Goal: Check status: Check status

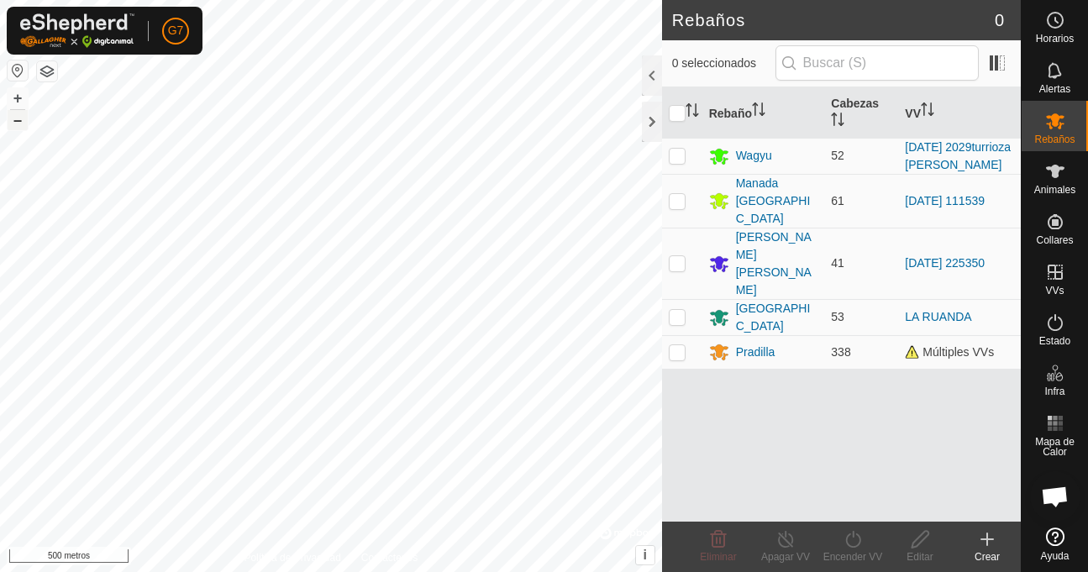
click at [24, 125] on button "–" at bounding box center [18, 120] width 20 height 20
click at [20, 92] on font "+" at bounding box center [17, 98] width 9 height 18
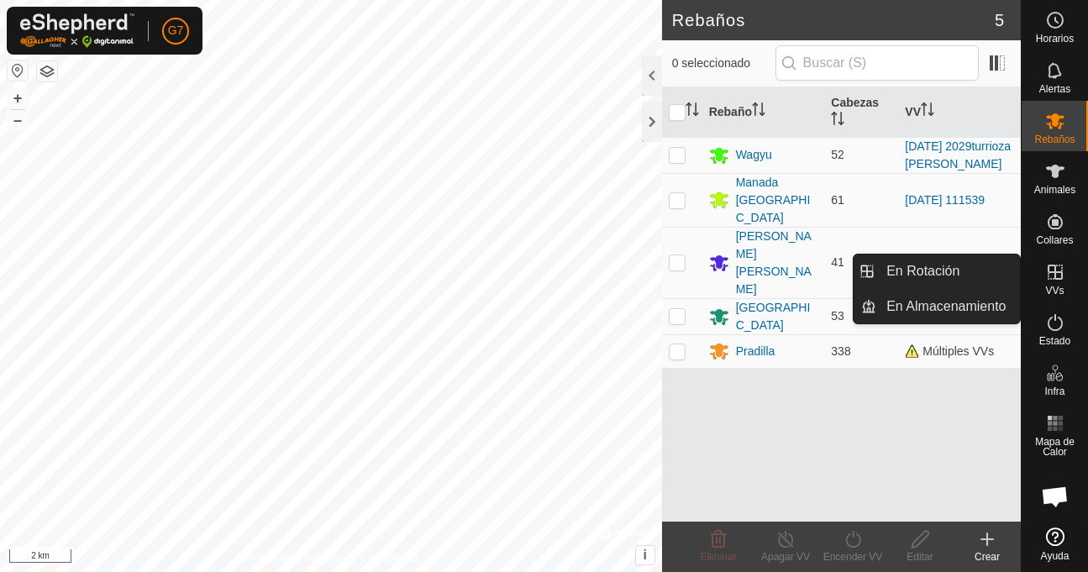
click at [1056, 282] on es-virtualpaddocks-svg-icon at bounding box center [1055, 272] width 30 height 27
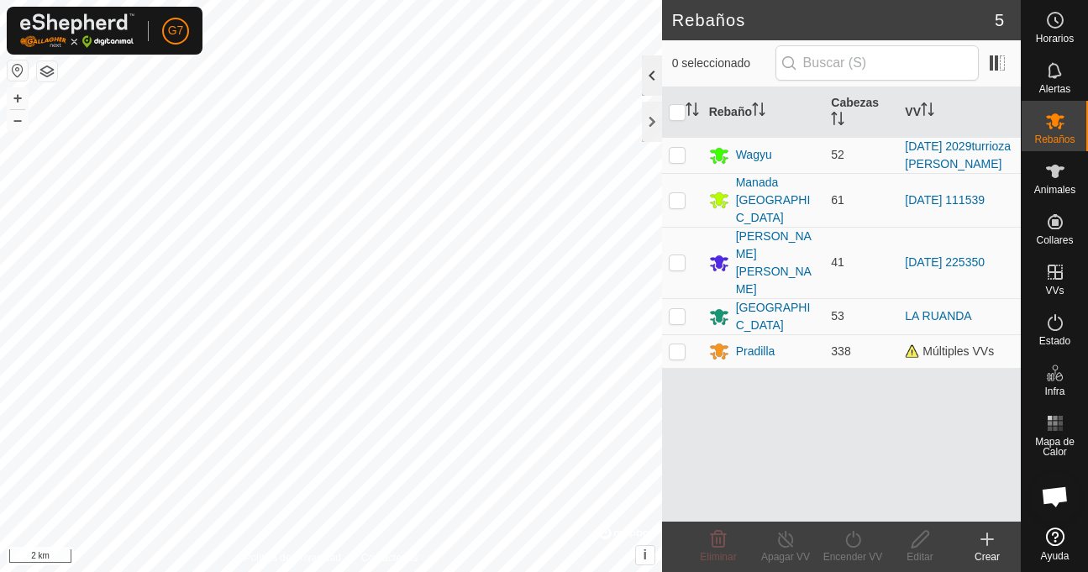
click at [654, 78] on div at bounding box center [652, 75] width 20 height 40
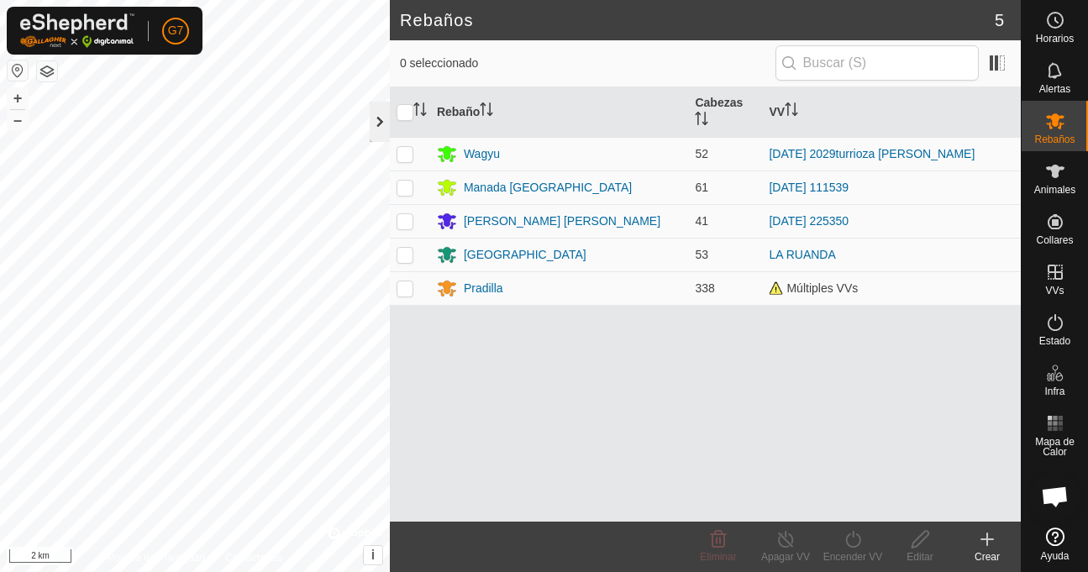
click at [380, 136] on div at bounding box center [380, 122] width 20 height 40
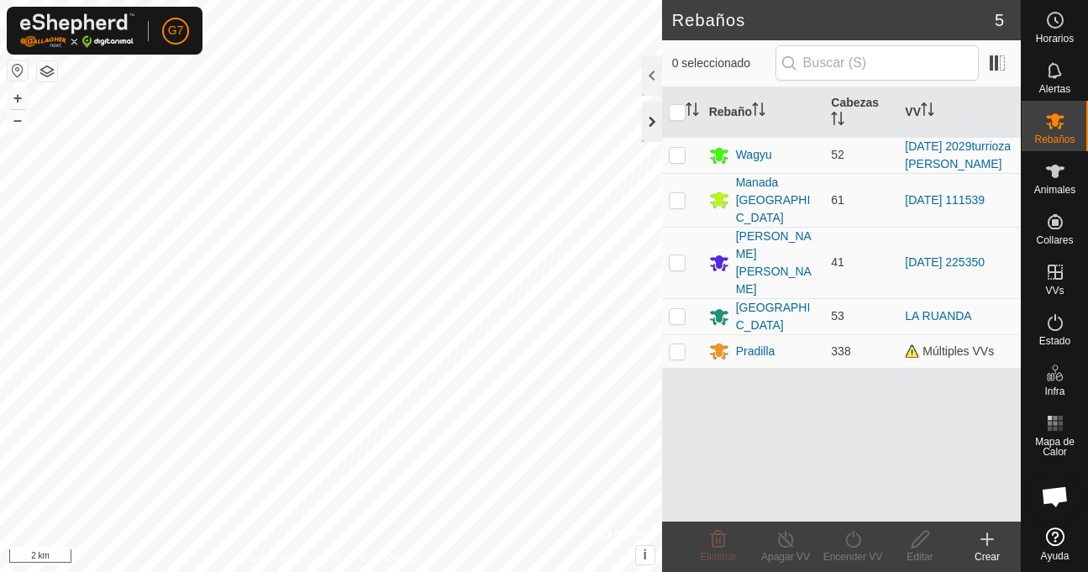
click at [652, 117] on div at bounding box center [652, 122] width 20 height 40
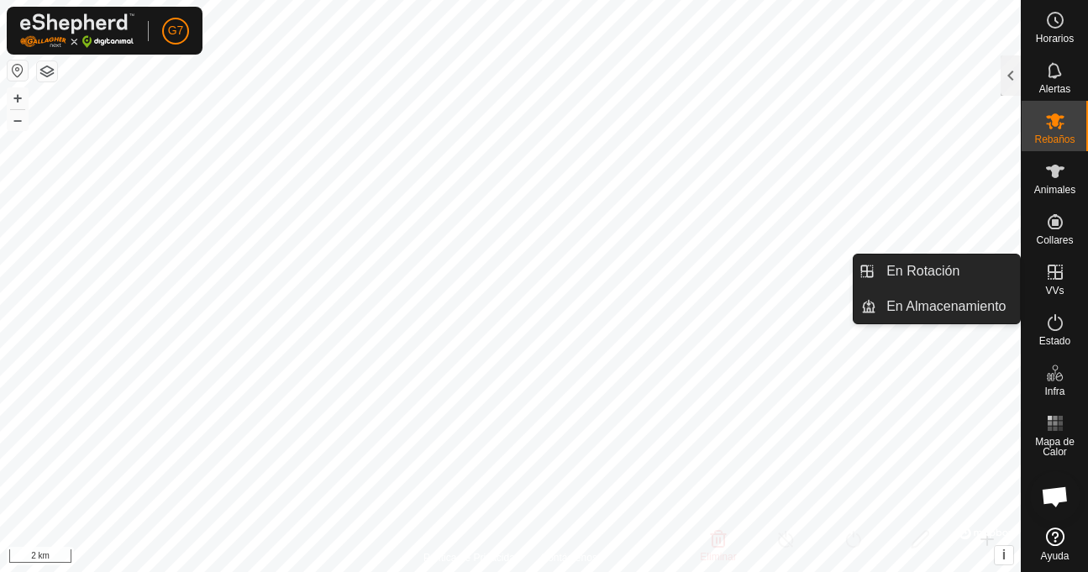
click at [1060, 286] on span "VVs" at bounding box center [1054, 291] width 18 height 10
click at [1055, 276] on icon at bounding box center [1054, 272] width 15 height 15
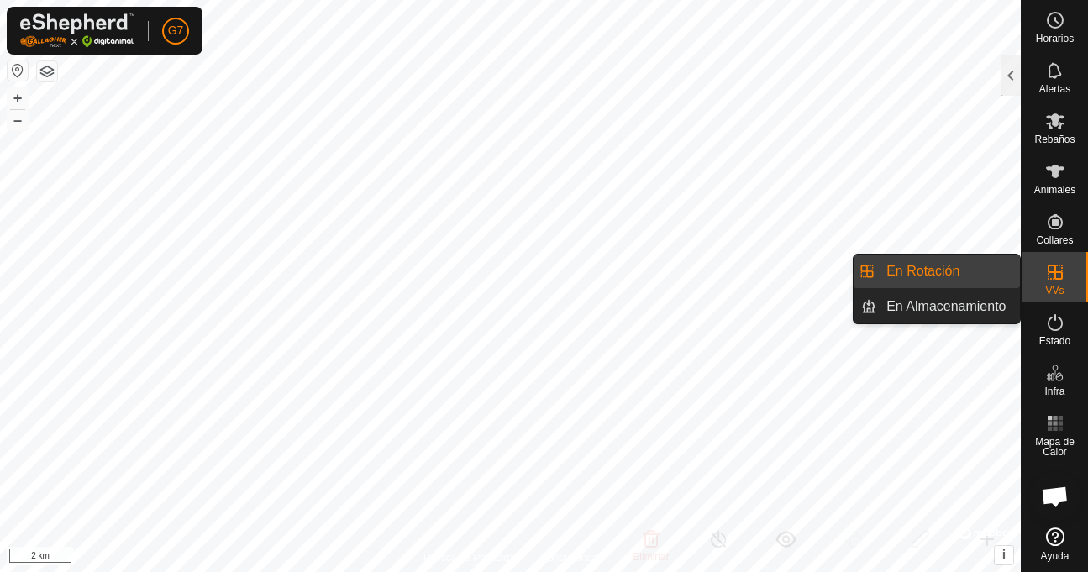
click at [1046, 267] on icon at bounding box center [1055, 272] width 20 height 20
click at [991, 270] on link "En Rotación" at bounding box center [948, 272] width 144 height 34
click at [980, 309] on link "En Almacenamiento" at bounding box center [948, 307] width 144 height 34
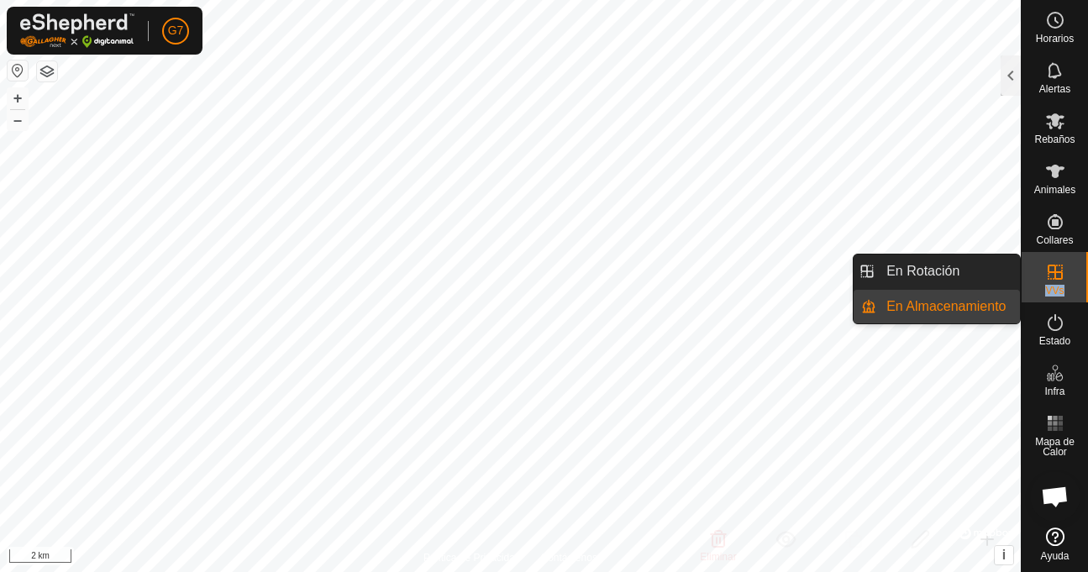
click at [980, 309] on link "En Almacenamiento" at bounding box center [948, 307] width 144 height 34
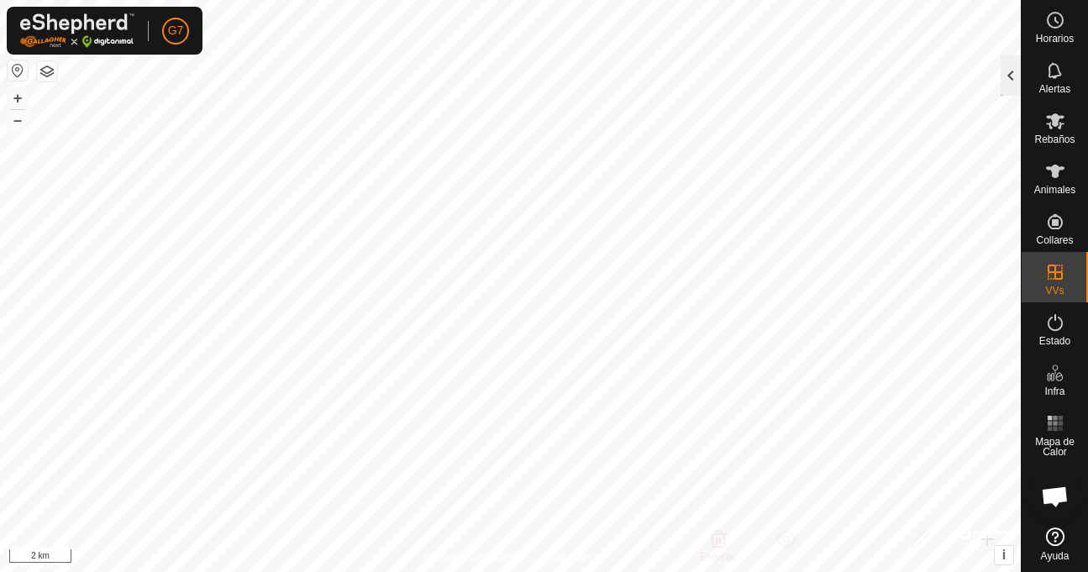
click at [1010, 69] on div at bounding box center [1010, 75] width 20 height 40
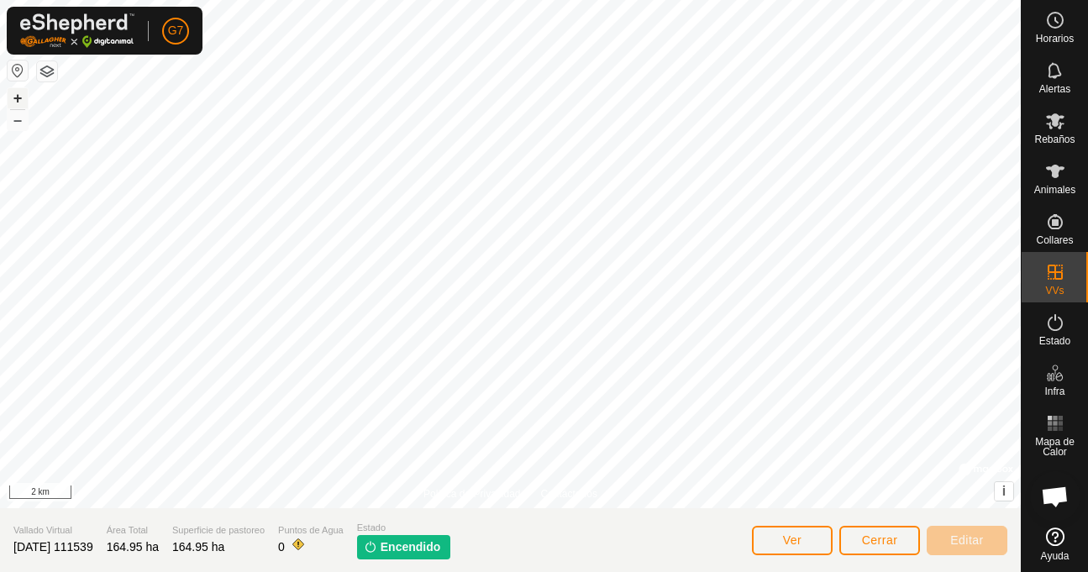
click at [22, 94] on button "+" at bounding box center [18, 98] width 20 height 20
click at [13, 94] on button "+" at bounding box center [18, 98] width 20 height 20
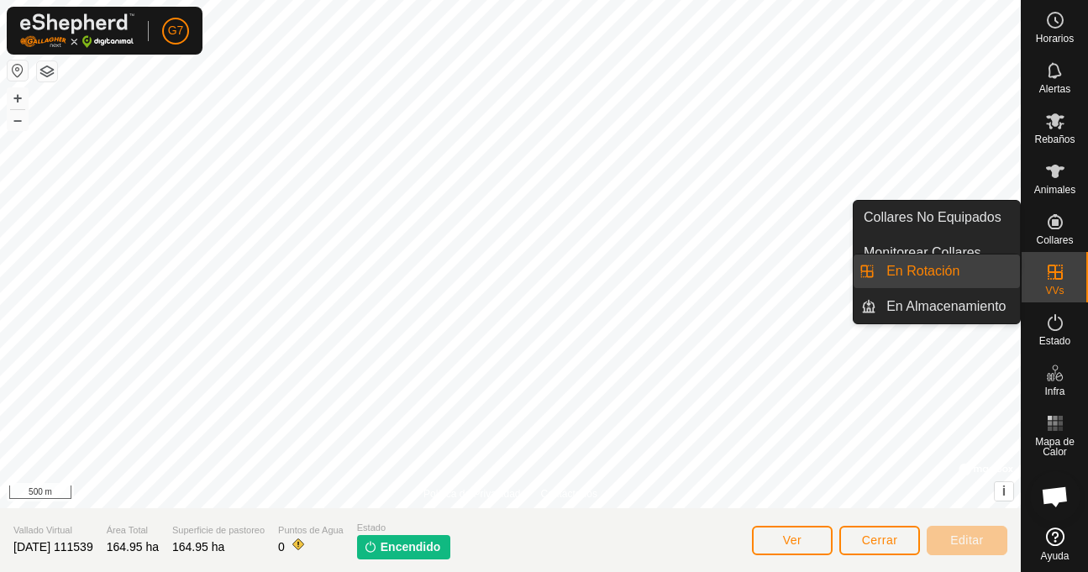
click at [1047, 266] on icon at bounding box center [1054, 272] width 15 height 15
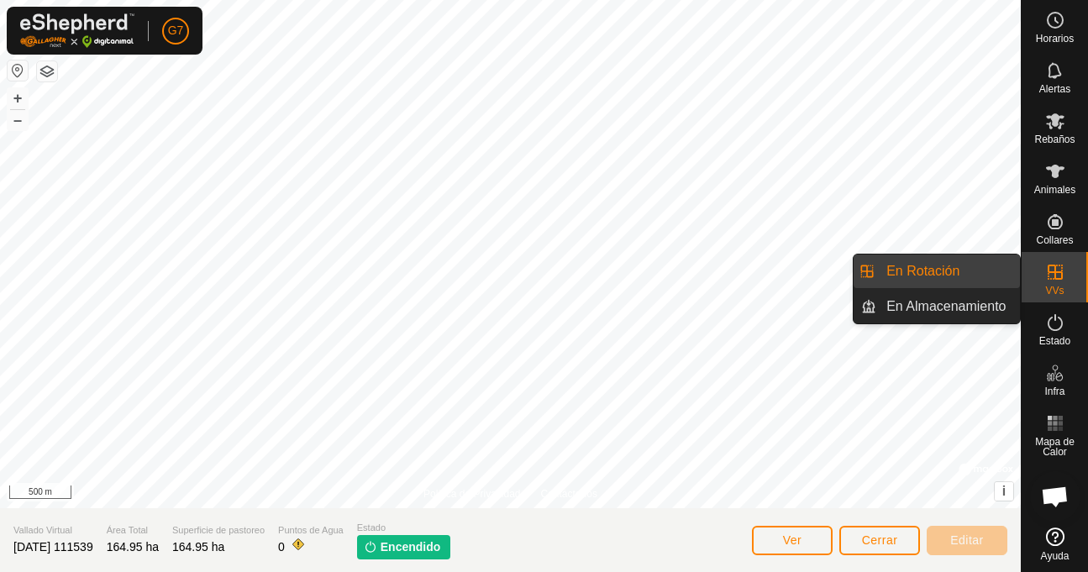
click at [1047, 266] on icon at bounding box center [1054, 272] width 15 height 15
click at [1033, 273] on div "VVs" at bounding box center [1054, 277] width 66 height 50
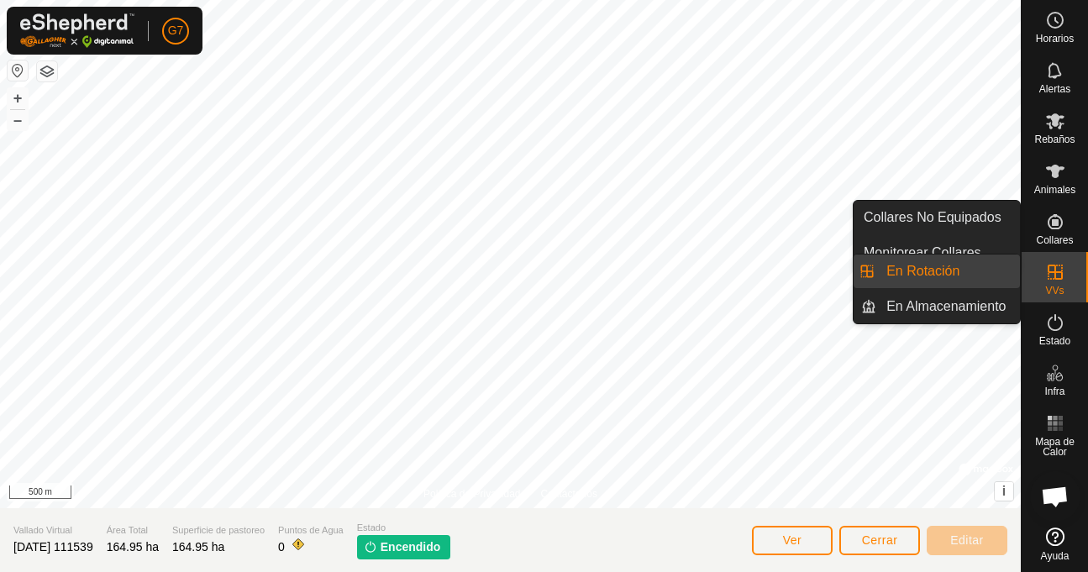
click at [1030, 263] on div "VVs" at bounding box center [1054, 277] width 66 height 50
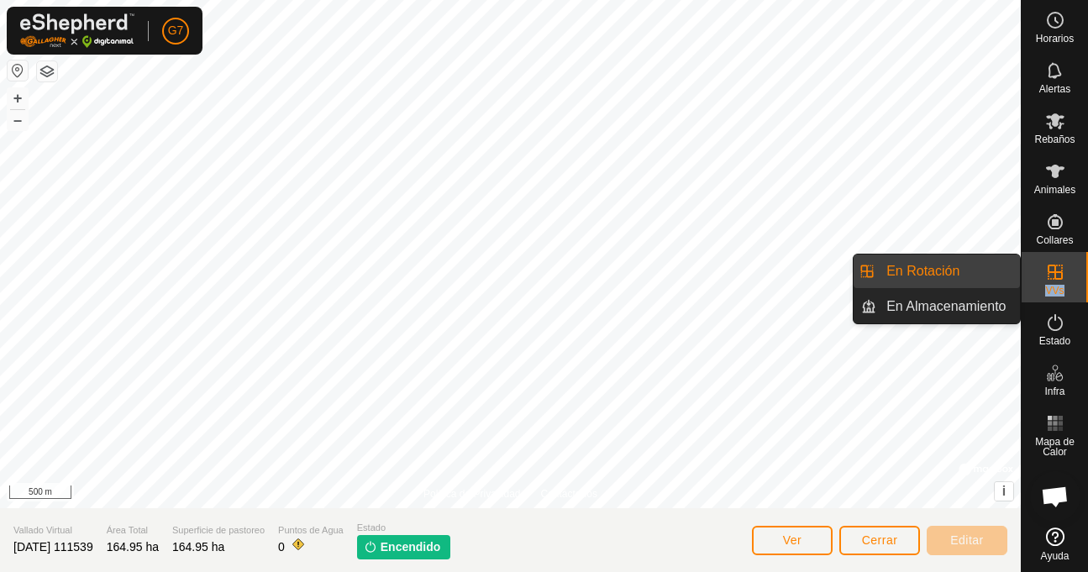
click at [1030, 263] on div "VVs" at bounding box center [1054, 277] width 66 height 50
click at [993, 301] on link "En Almacenamiento" at bounding box center [948, 307] width 144 height 34
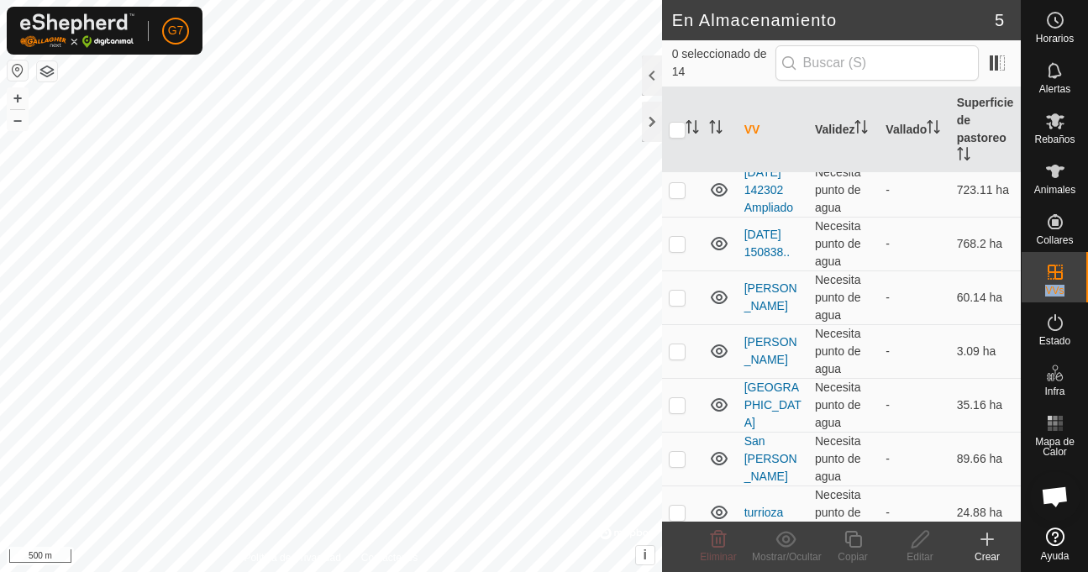
scroll to position [470, 0]
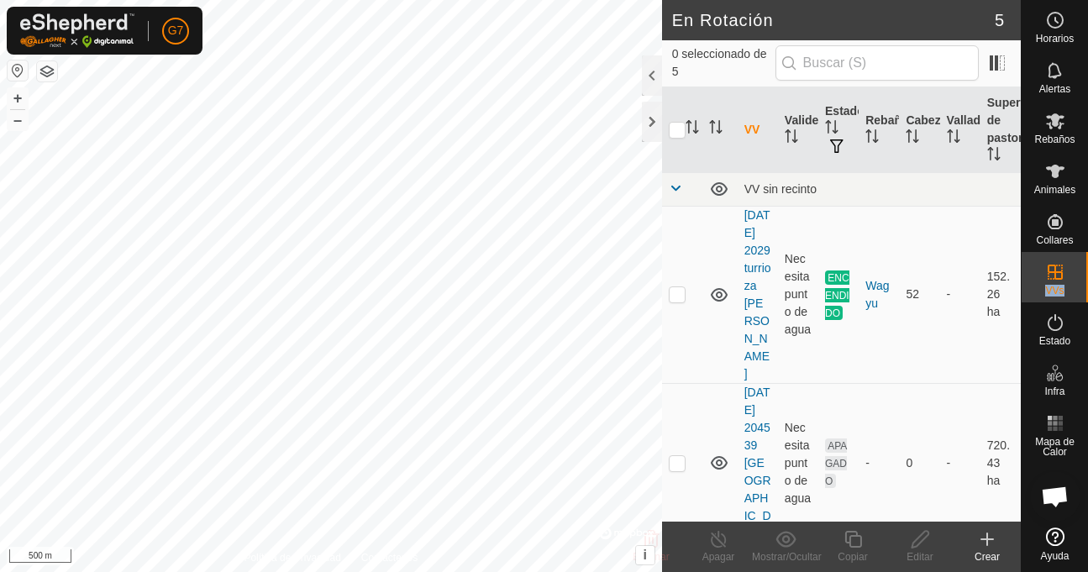
checkbox input "true"
click at [675, 290] on p-checkbox at bounding box center [677, 293] width 17 height 13
checkbox input "false"
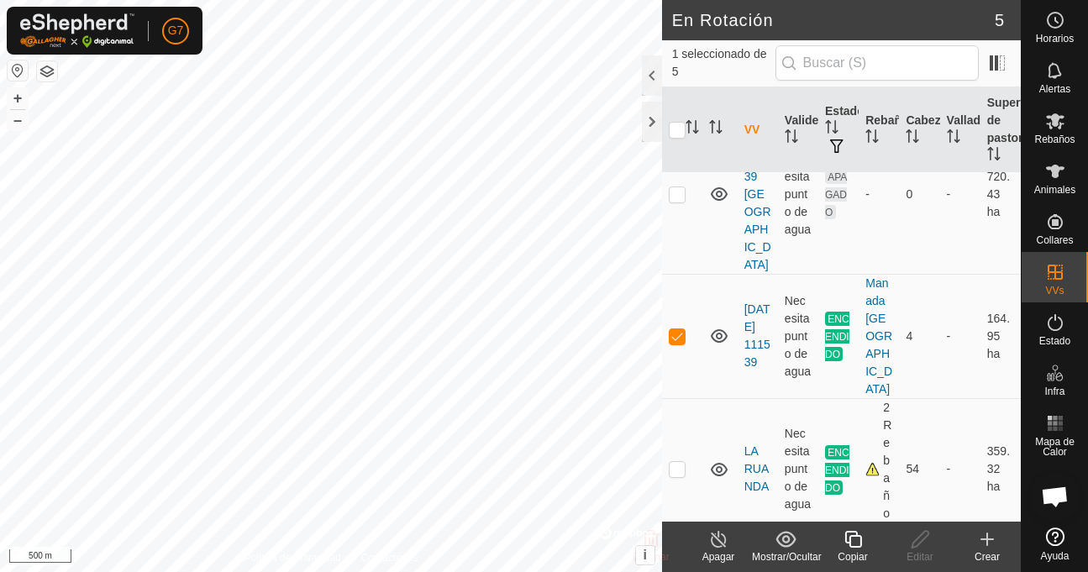
scroll to position [302, 0]
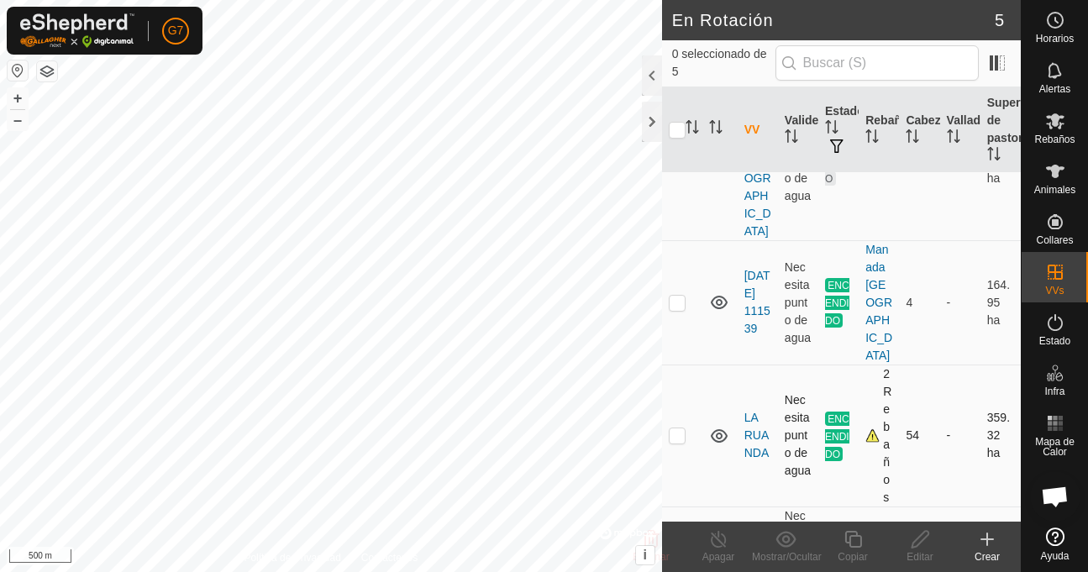
checkbox input "true"
click at [714, 292] on icon at bounding box center [719, 302] width 20 height 20
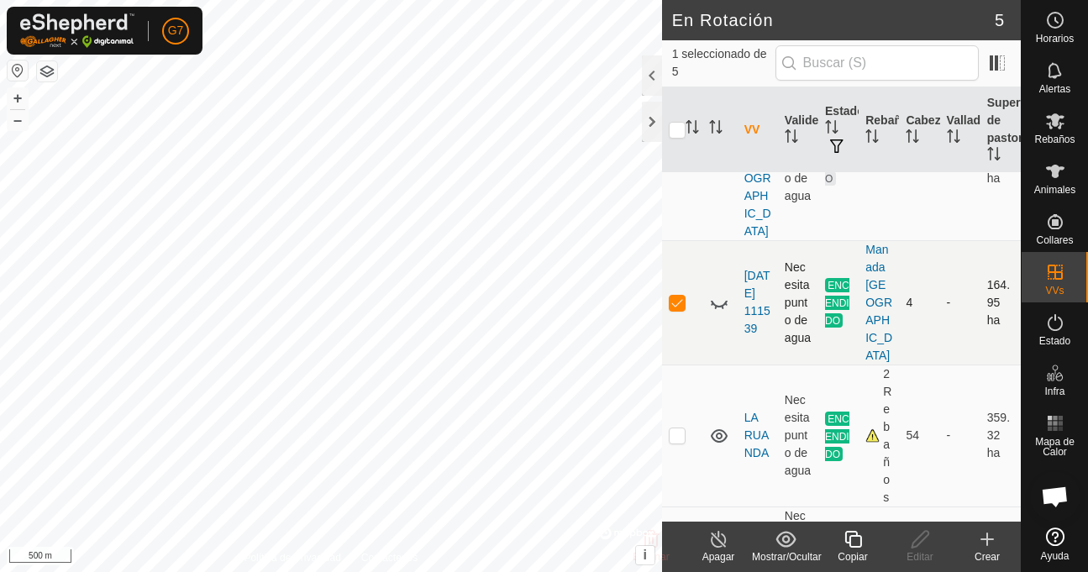
click at [714, 292] on icon at bounding box center [719, 302] width 20 height 20
click at [720, 542] on line at bounding box center [717, 539] width 13 height 13
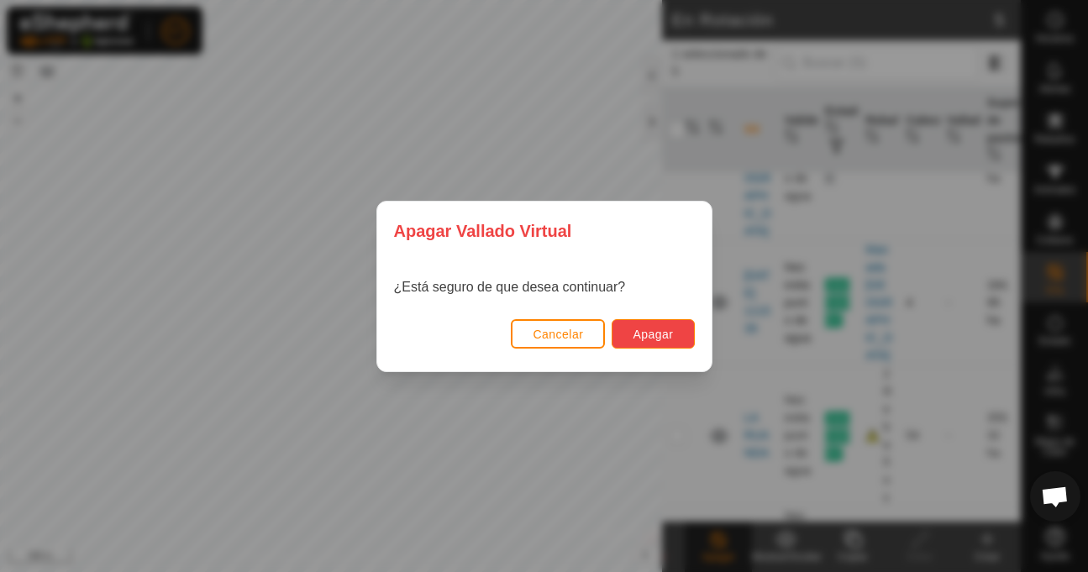
click at [649, 333] on span "Apagar" at bounding box center [653, 334] width 40 height 13
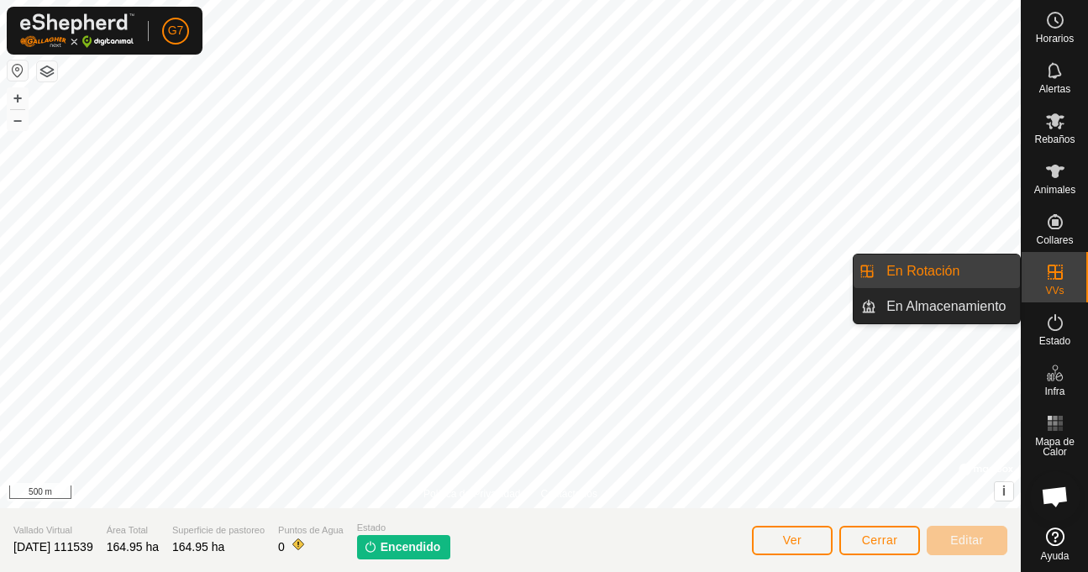
click at [1060, 286] on span "VVs" at bounding box center [1054, 291] width 18 height 10
click at [1005, 299] on link "En Almacenamiento" at bounding box center [948, 307] width 144 height 34
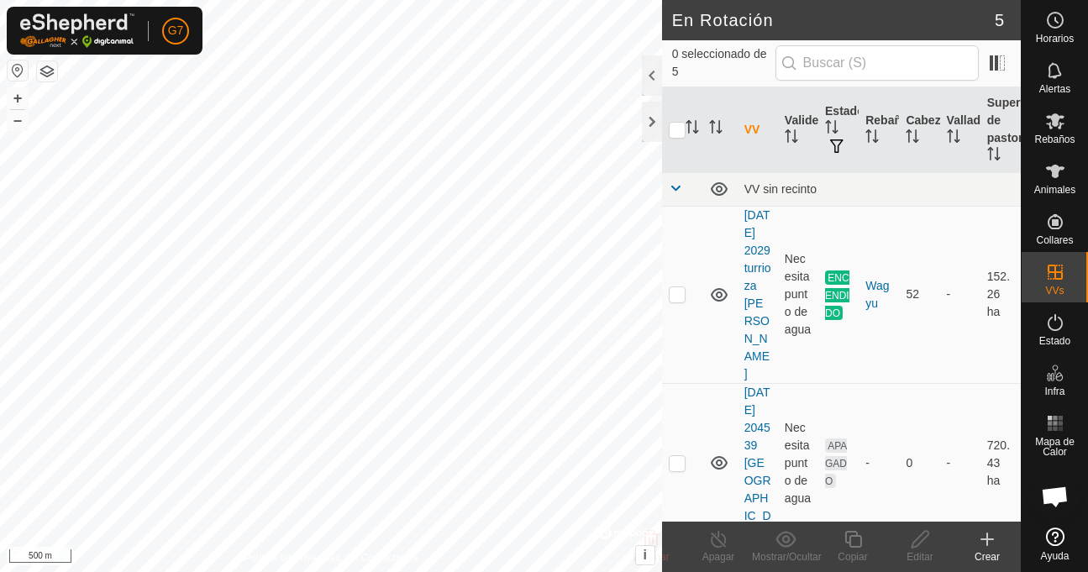
checkbox input "true"
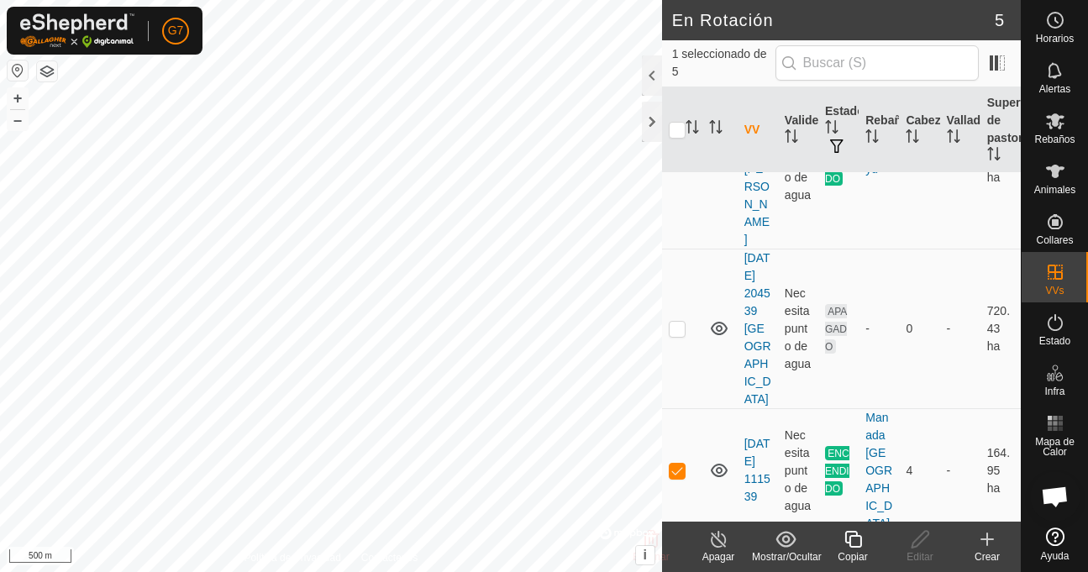
scroll to position [168, 0]
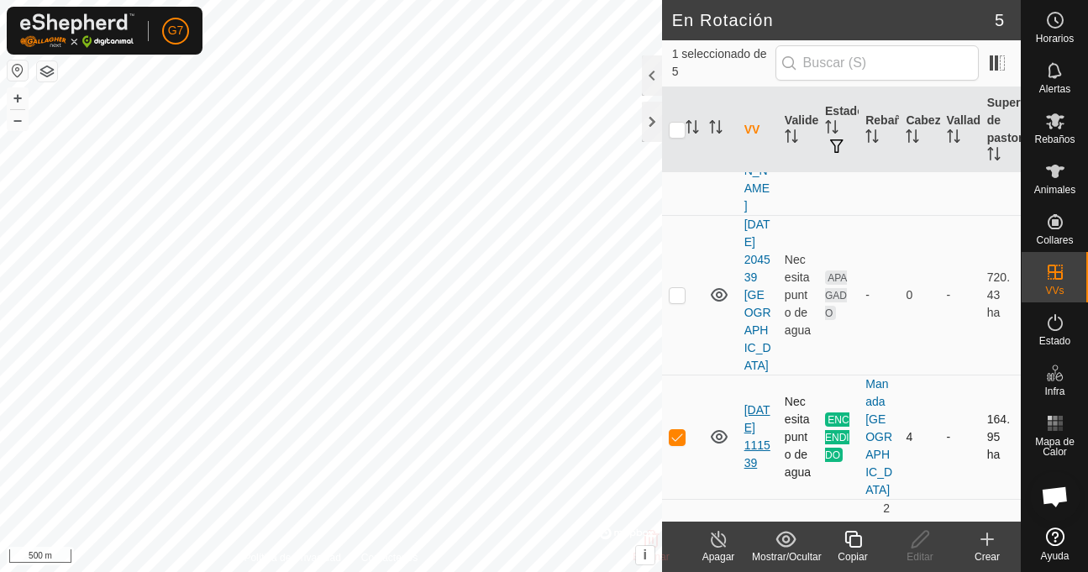
click at [753, 407] on link "[DATE] 111539" at bounding box center [757, 436] width 26 height 66
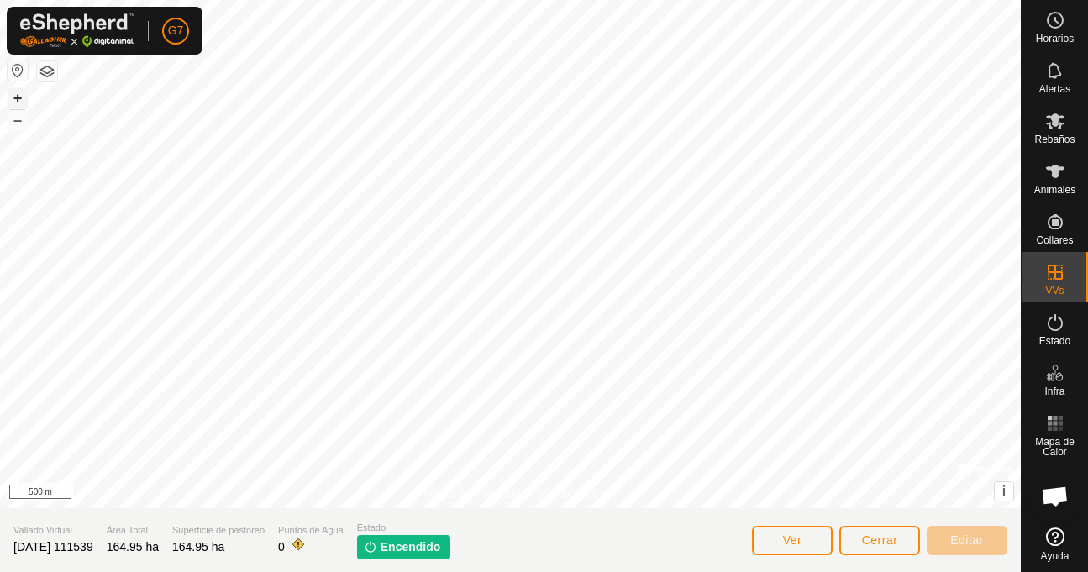
click at [23, 100] on button "+" at bounding box center [18, 98] width 20 height 20
click at [17, 95] on button "+" at bounding box center [18, 98] width 20 height 20
click at [93, 543] on span "[DATE] 111539" at bounding box center [53, 546] width 80 height 13
click at [93, 545] on span "[DATE] 111539" at bounding box center [53, 546] width 80 height 13
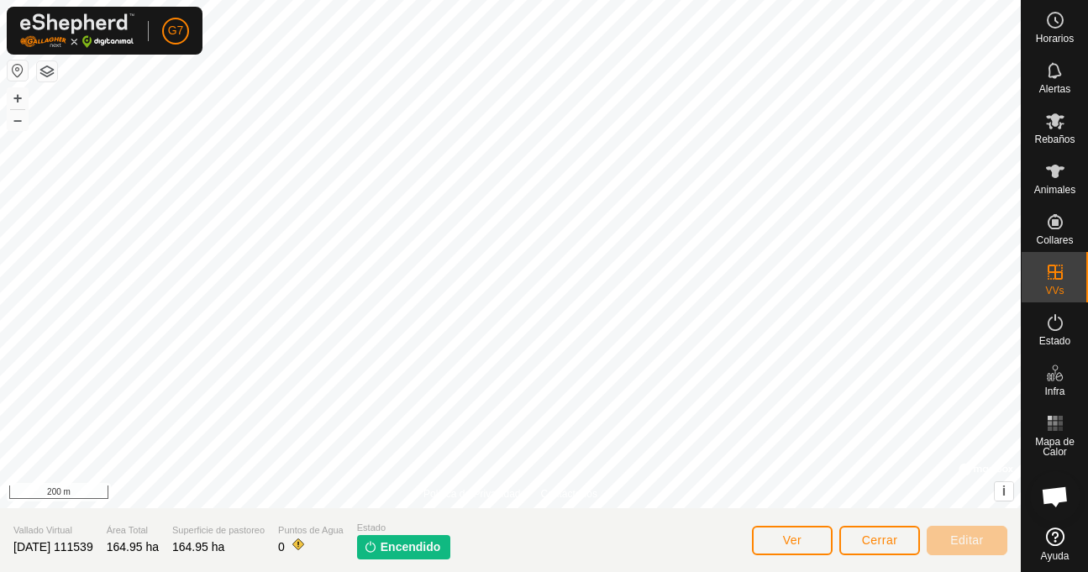
click at [93, 545] on span "[DATE] 111539" at bounding box center [53, 546] width 80 height 13
drag, startPoint x: 111, startPoint y: 547, endPoint x: 73, endPoint y: 549, distance: 37.8
click at [73, 549] on span "[DATE] 111539" at bounding box center [53, 546] width 80 height 13
click at [93, 549] on span "[DATE] 111539" at bounding box center [53, 546] width 80 height 13
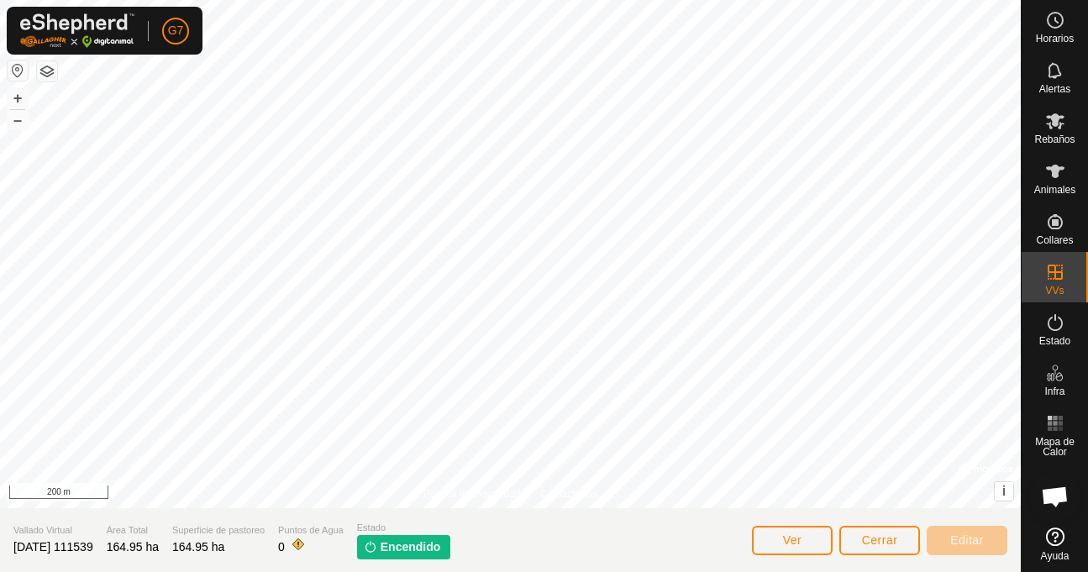
click at [93, 549] on span "[DATE] 111539" at bounding box center [53, 546] width 80 height 13
click at [74, 548] on span "[DATE] 111539" at bounding box center [53, 546] width 80 height 13
click at [408, 545] on span "Encendido" at bounding box center [411, 547] width 60 height 18
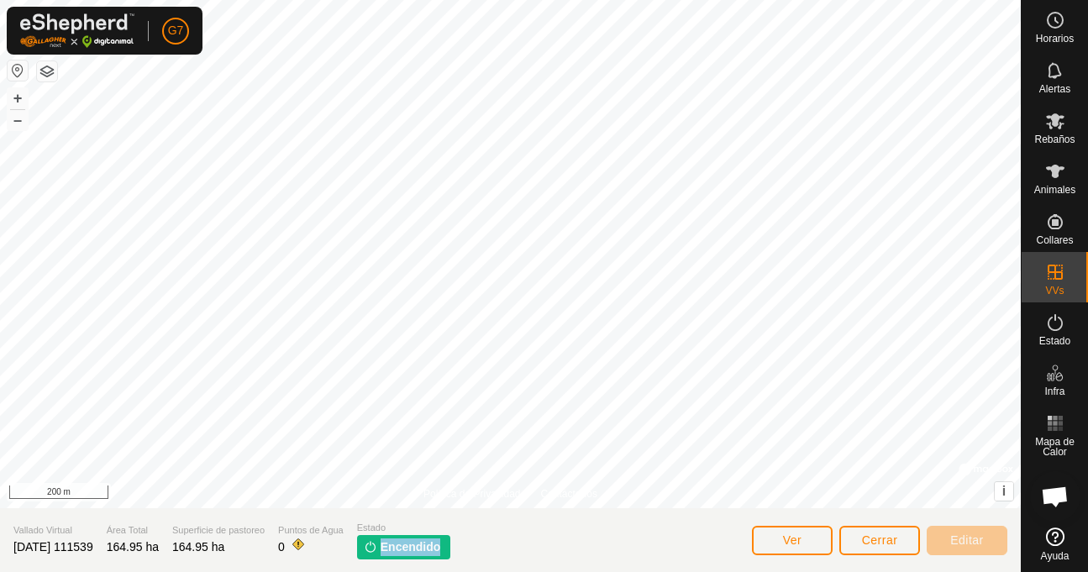
click at [408, 545] on span "Encendido" at bounding box center [411, 547] width 60 height 18
click at [1052, 338] on span "Estado" at bounding box center [1054, 341] width 31 height 10
click at [1052, 329] on icon at bounding box center [1054, 322] width 15 height 17
click at [1053, 340] on span "Estado" at bounding box center [1054, 341] width 31 height 10
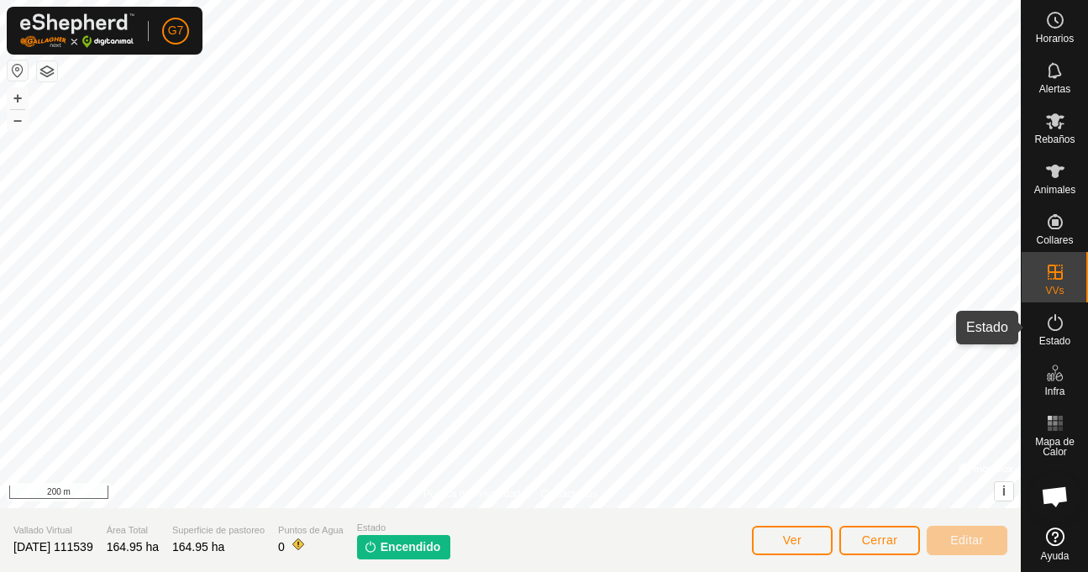
click at [1053, 340] on span "Estado" at bounding box center [1054, 341] width 31 height 10
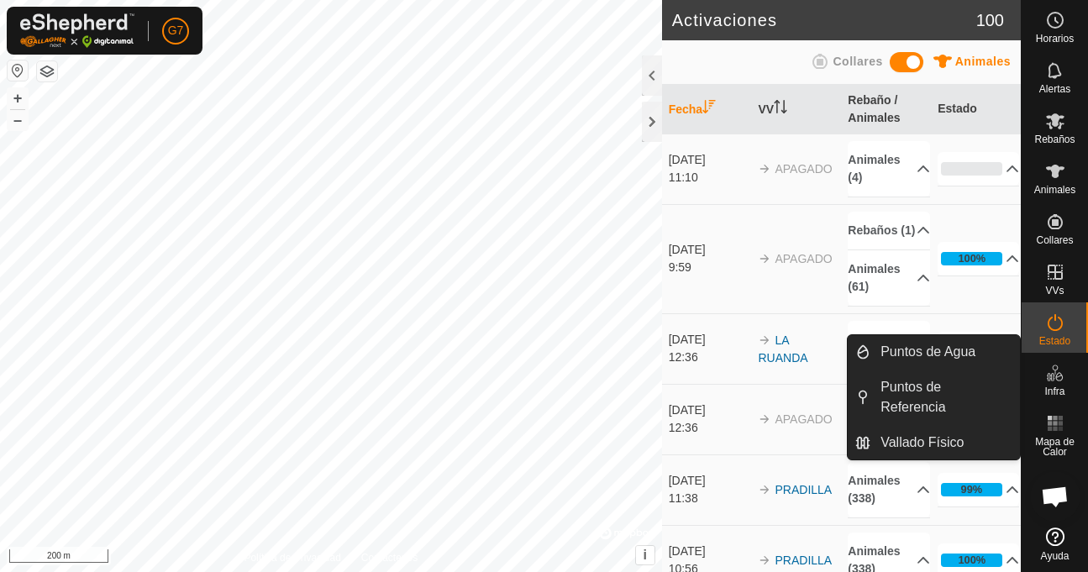
scroll to position [426, 0]
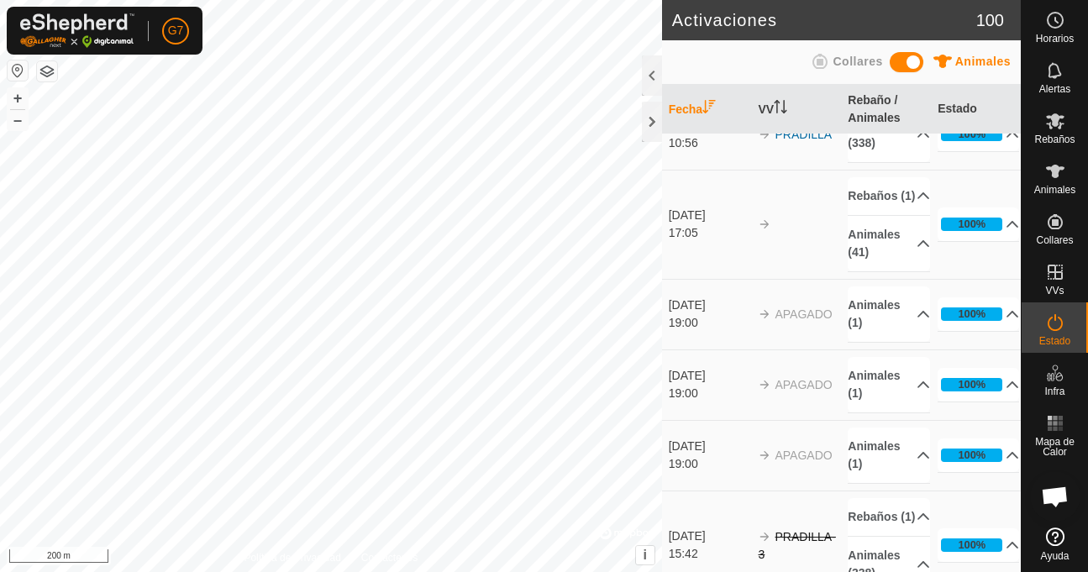
click at [951, 320] on td "100% En Progreso Pendiente 0 Enviado 0 Completado Confirmado 0 Anulado 1 Cancel…" at bounding box center [976, 314] width 90 height 71
